Goal: Information Seeking & Learning: Learn about a topic

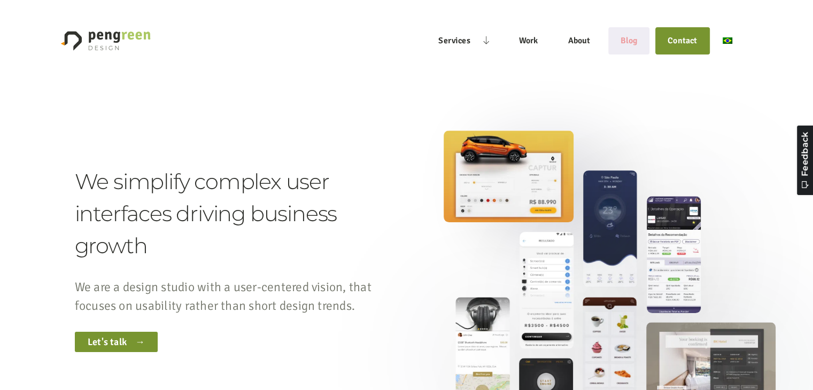
click at [631, 40] on link "Blog" at bounding box center [628, 41] width 41 height 25
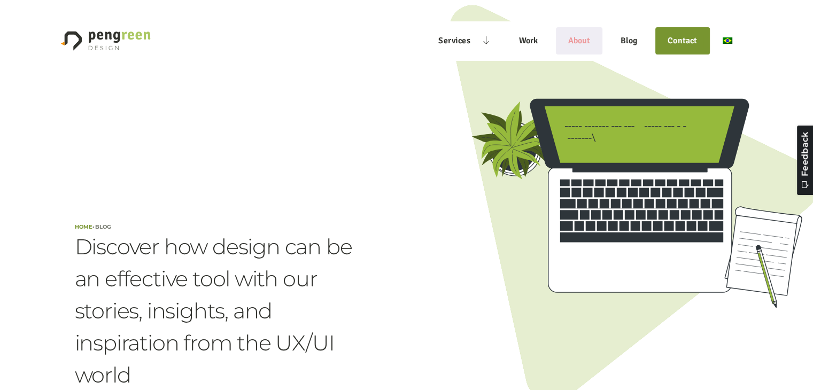
click at [580, 43] on link "About" at bounding box center [579, 41] width 47 height 25
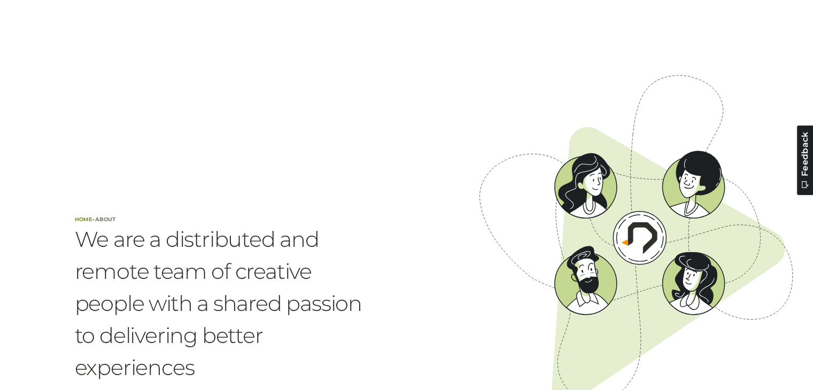
scroll to position [107, 0]
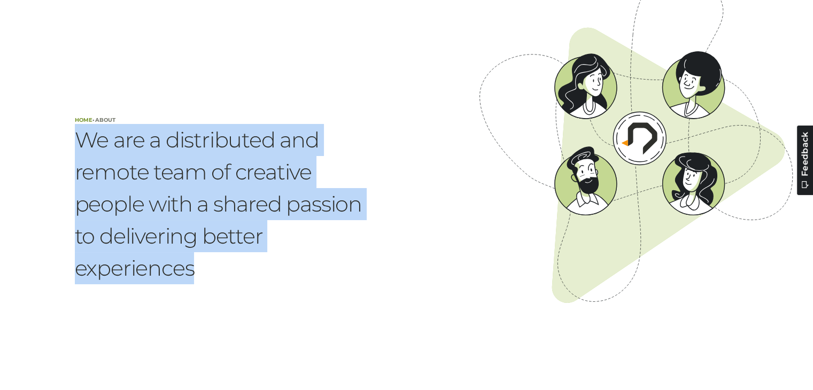
drag, startPoint x: 77, startPoint y: 141, endPoint x: 207, endPoint y: 267, distance: 181.4
click at [207, 267] on span "We are a distributed and remote team of creative people with a shared passion t…" at bounding box center [227, 204] width 305 height 160
copy span "We are a distributed and remote team of creative people with a shared passion t…"
